Goal: Subscribe to service/newsletter

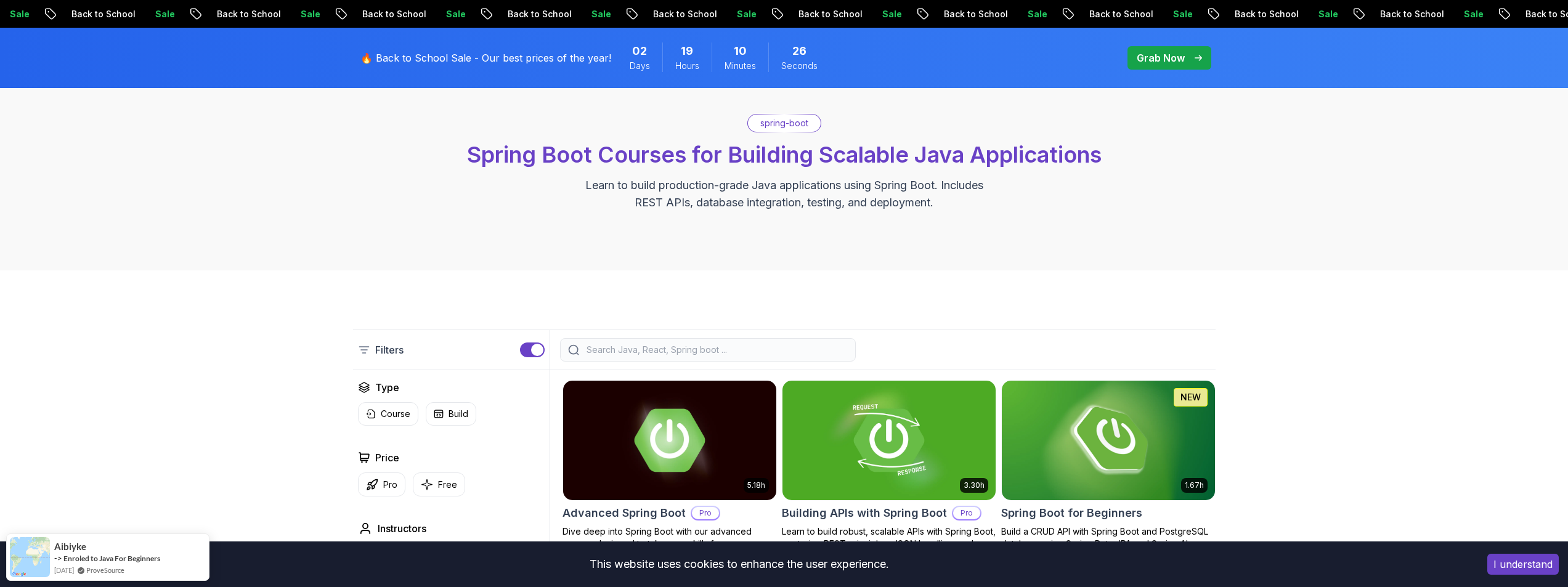
scroll to position [61, 0]
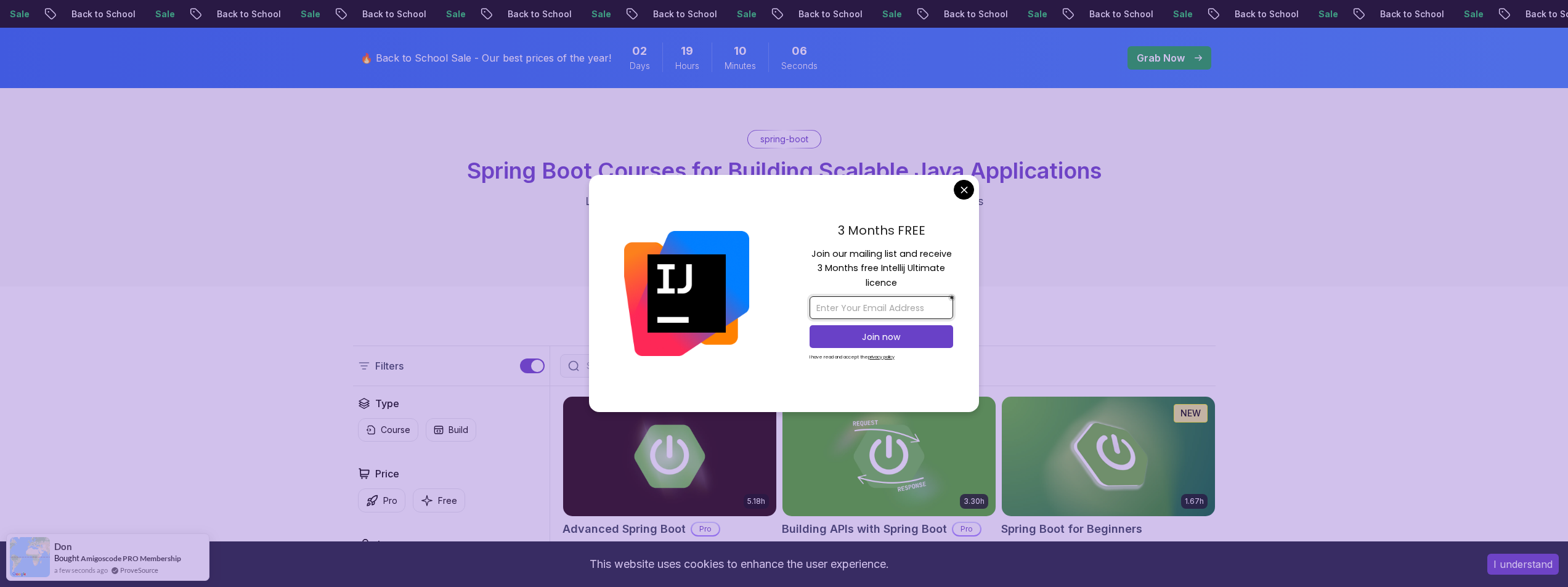
click at [891, 310] on input "email" at bounding box center [881, 307] width 144 height 23
type input "[EMAIL_ADDRESS][DOMAIN_NAME]"
click at [862, 332] on p "Join now" at bounding box center [882, 337] width 117 height 12
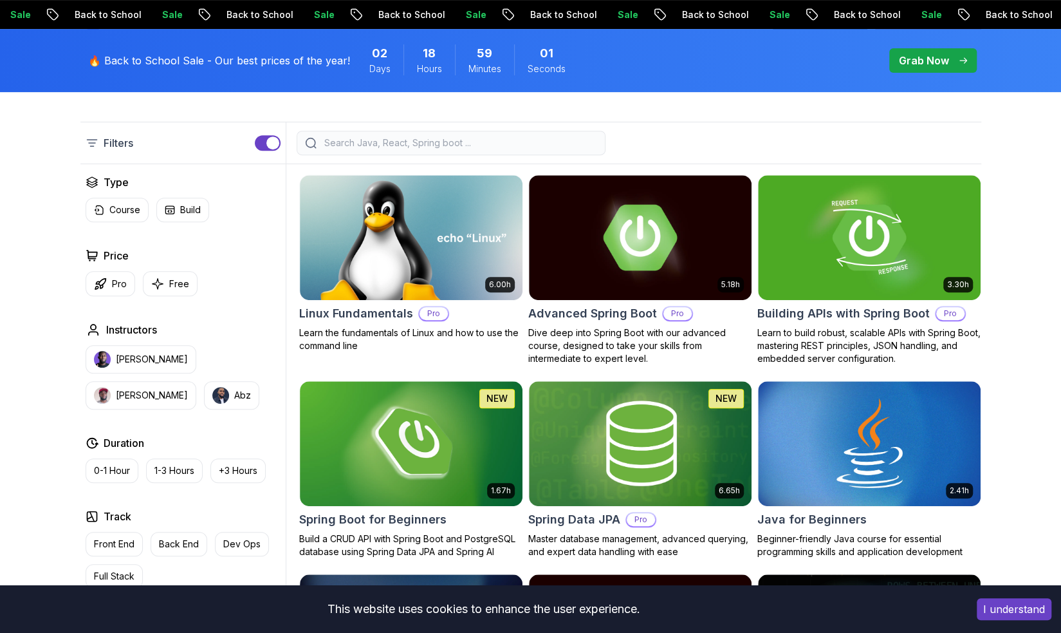
scroll to position [322, 0]
